Goal: Task Accomplishment & Management: Complete application form

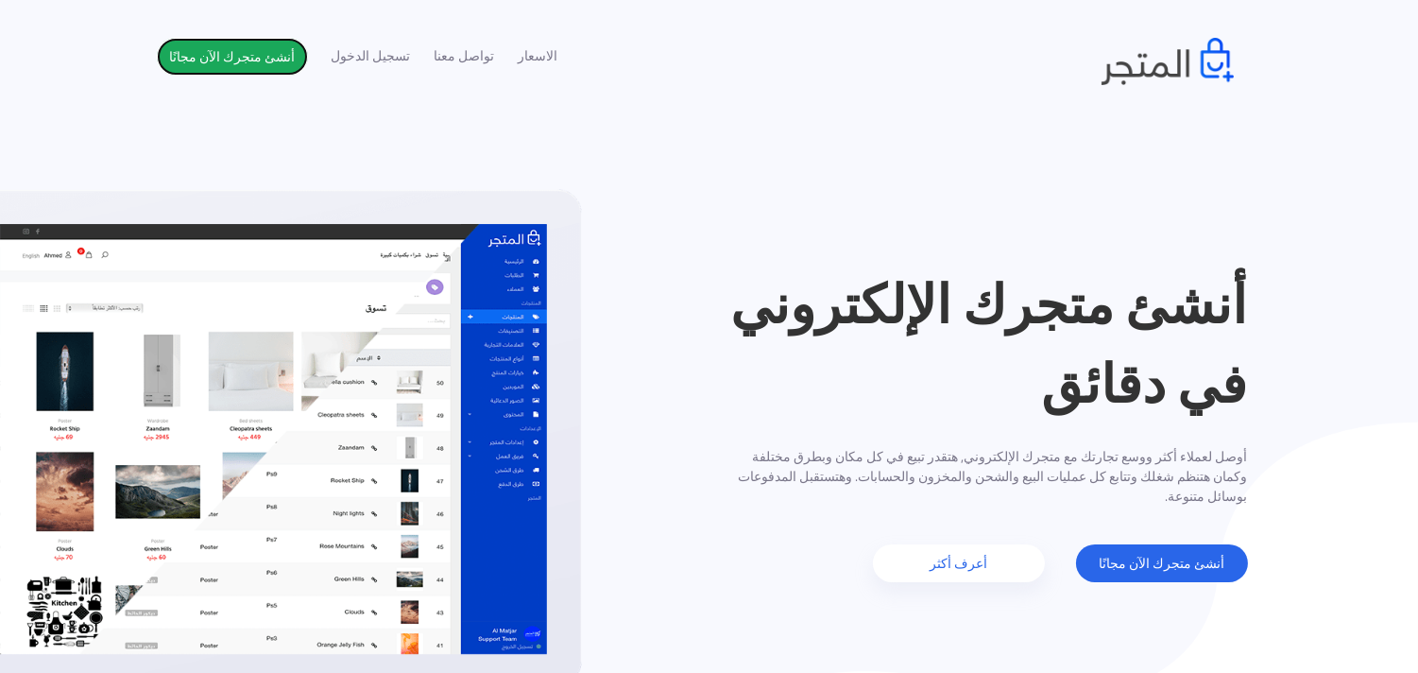
click at [234, 61] on link "أنشئ متجرك الآن مجانًا" at bounding box center [232, 57] width 151 height 38
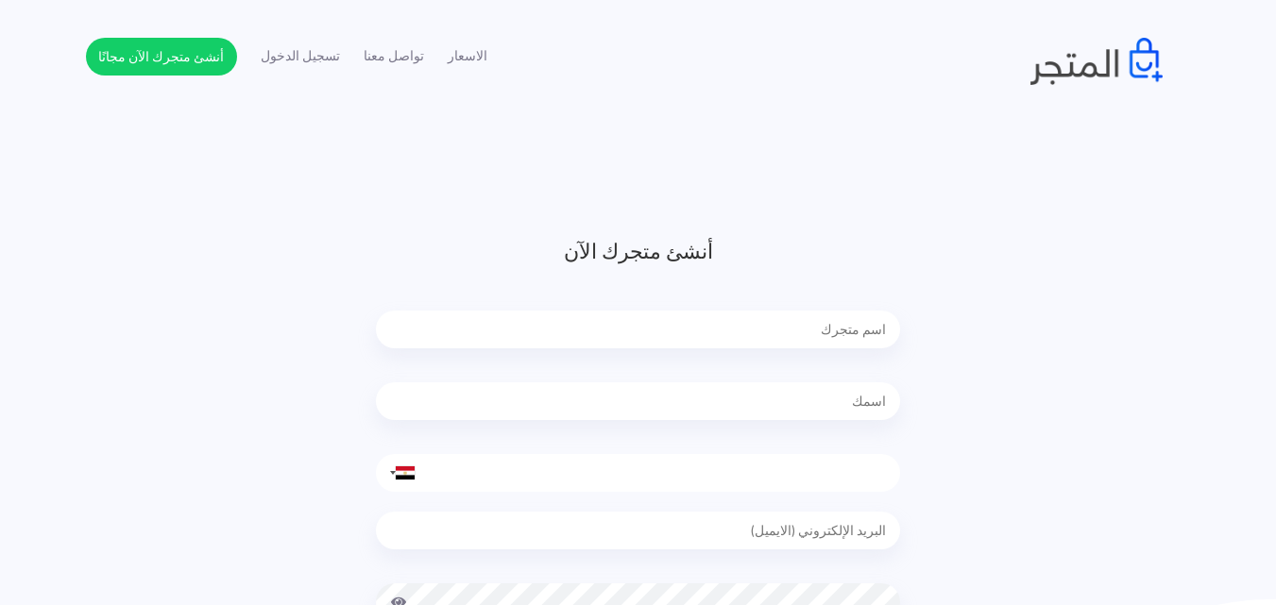
click at [847, 333] on input "text" at bounding box center [638, 330] width 524 height 38
click at [411, 476] on div at bounding box center [405, 473] width 19 height 13
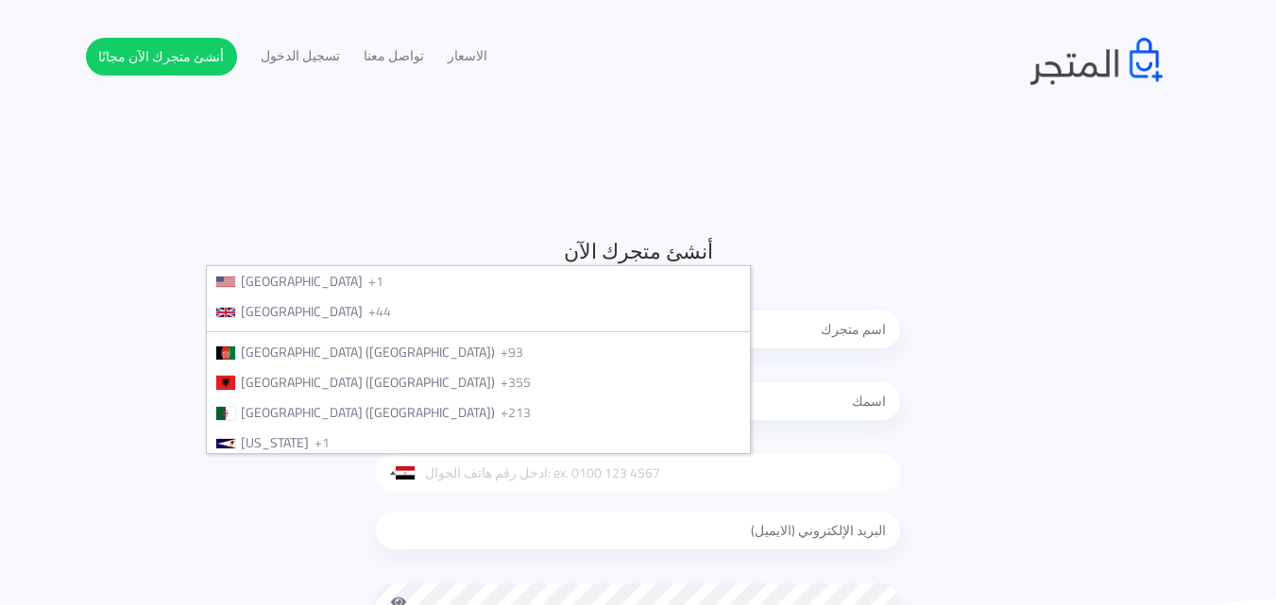
click at [802, 60] on div "الاسعار تواصل معنا تسجيل الدخول أنشئ متجرك الآن مجانًا" at bounding box center [638, 61] width 1077 height 47
